Goal: Information Seeking & Learning: Learn about a topic

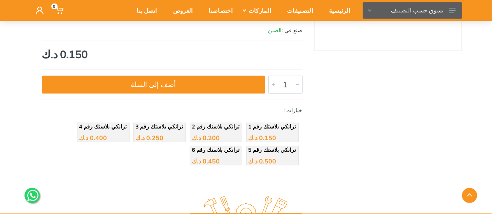
scroll to position [156, 0]
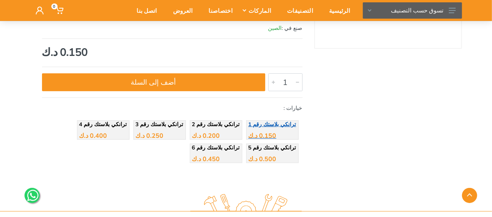
click at [281, 125] on span "ترانكي بلاستك رقم 1" at bounding box center [272, 124] width 48 height 7
